Goal: Task Accomplishment & Management: Use online tool/utility

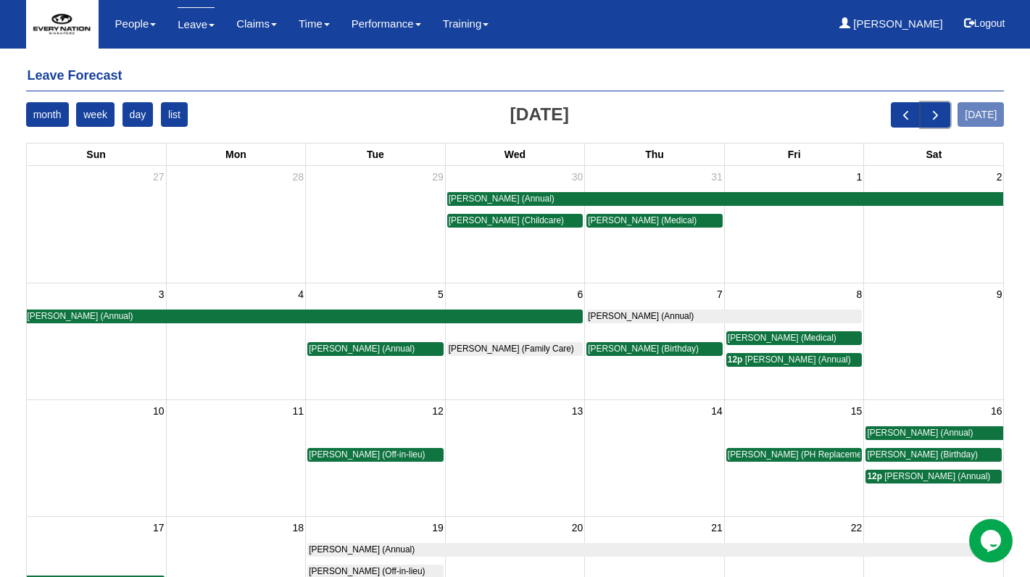
click at [937, 117] on span "next" at bounding box center [935, 114] width 15 height 15
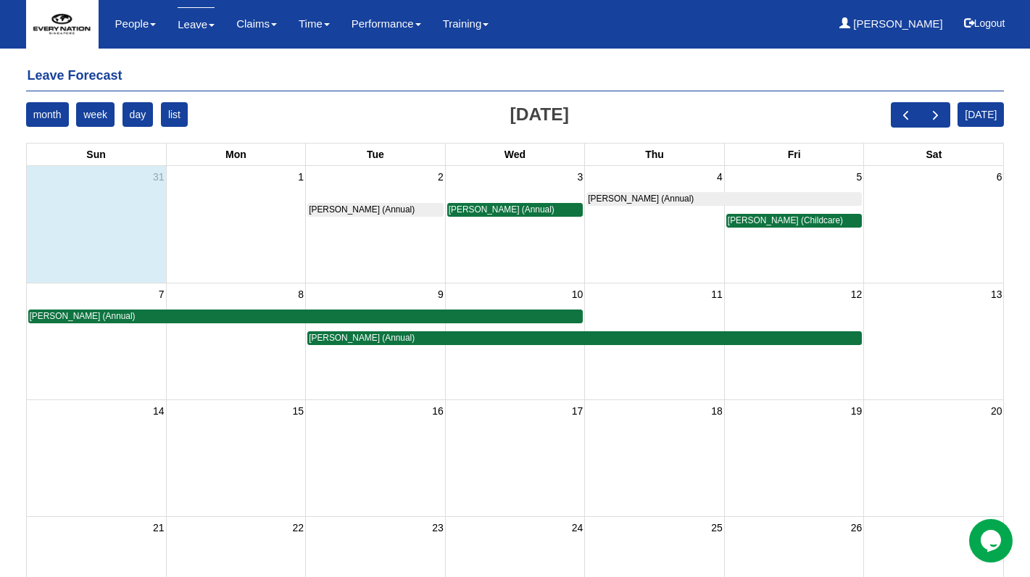
click at [357, 217] on td "Mary Ann Fernandez (Annual)" at bounding box center [376, 209] width 140 height 43
click at [359, 210] on span "Mary Ann Fernandez (Annual)" at bounding box center [362, 209] width 106 height 10
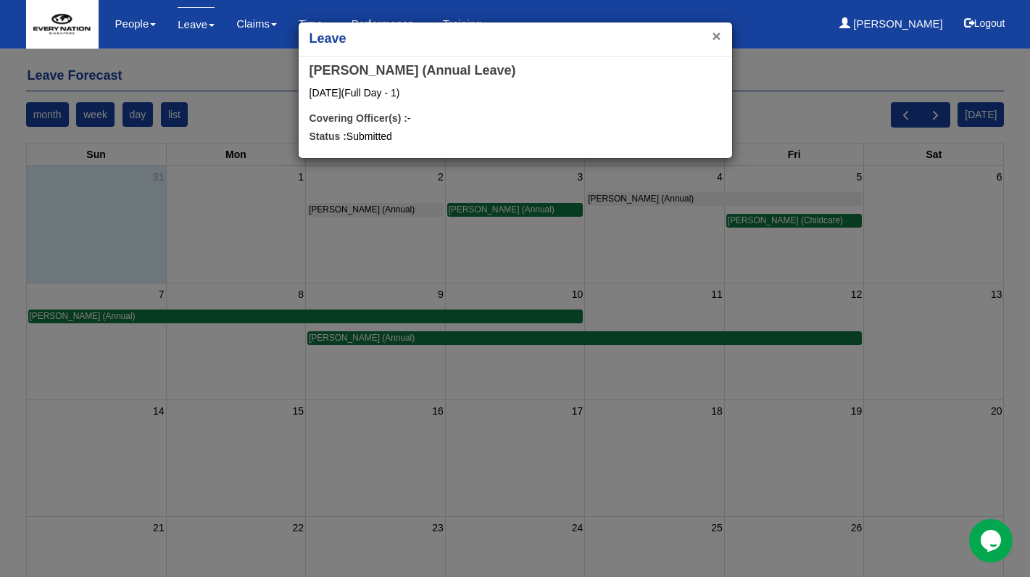
click at [713, 33] on button "×" at bounding box center [716, 35] width 9 height 15
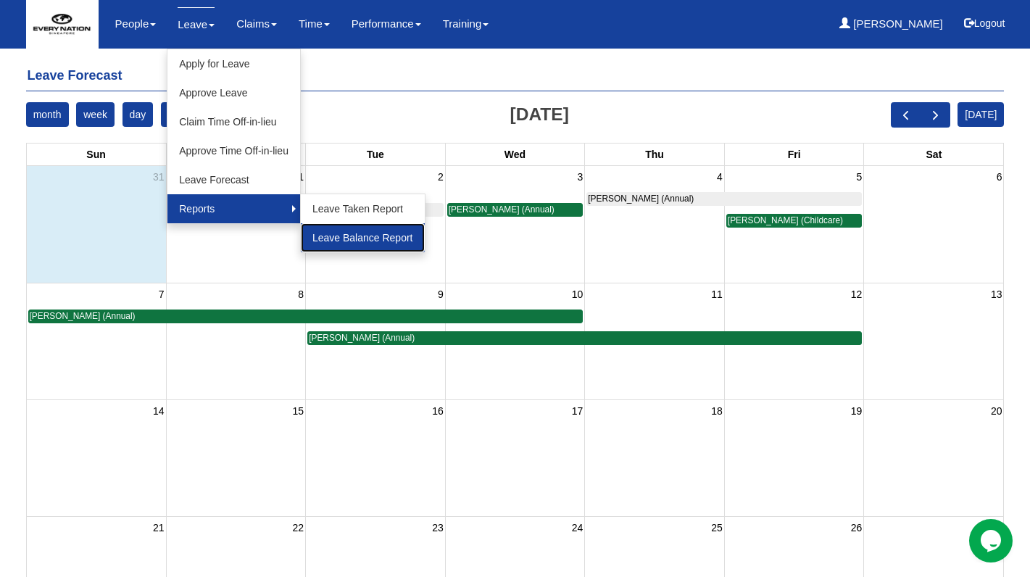
click at [320, 241] on link "Leave Balance Report" at bounding box center [363, 237] width 124 height 29
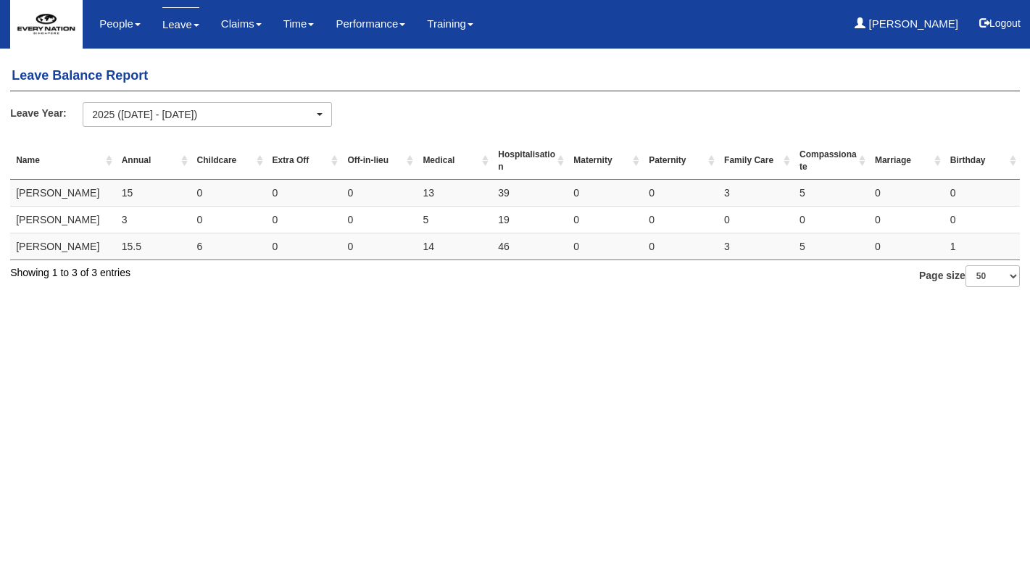
select select "50"
